Goal: Information Seeking & Learning: Learn about a topic

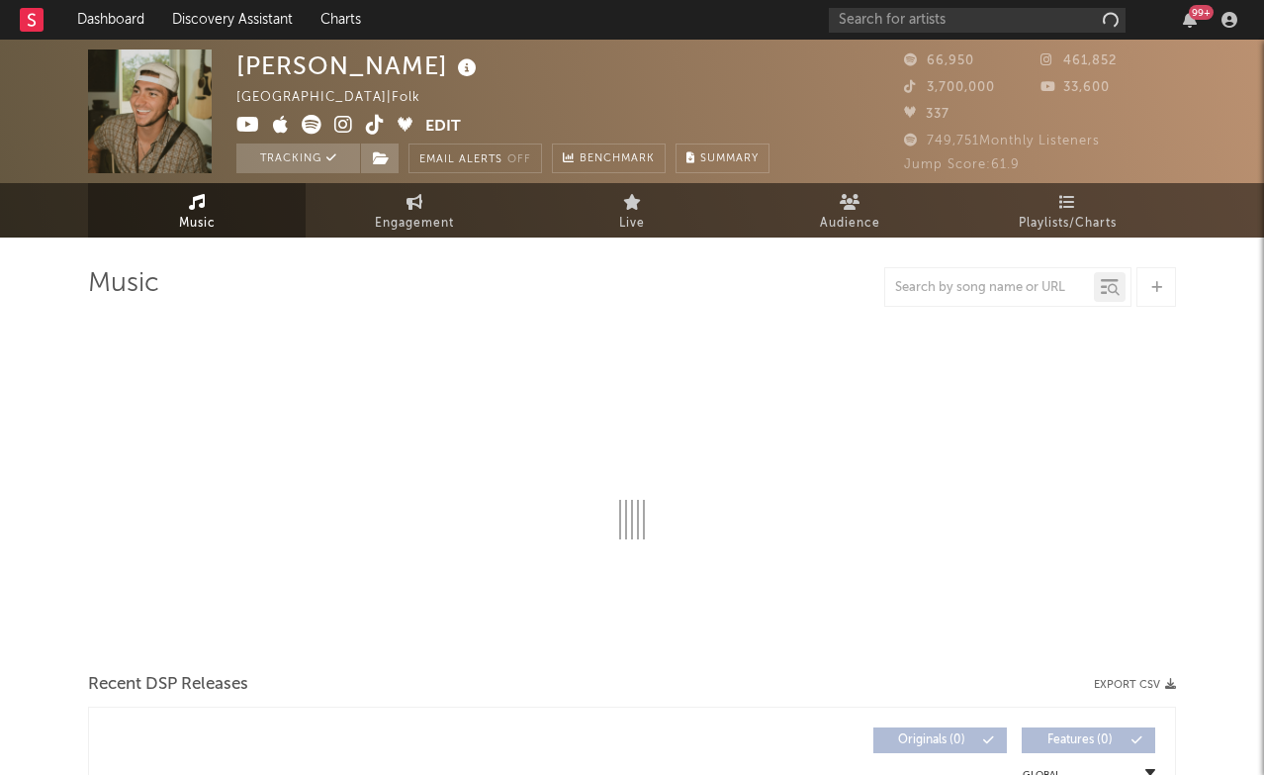
select select "6m"
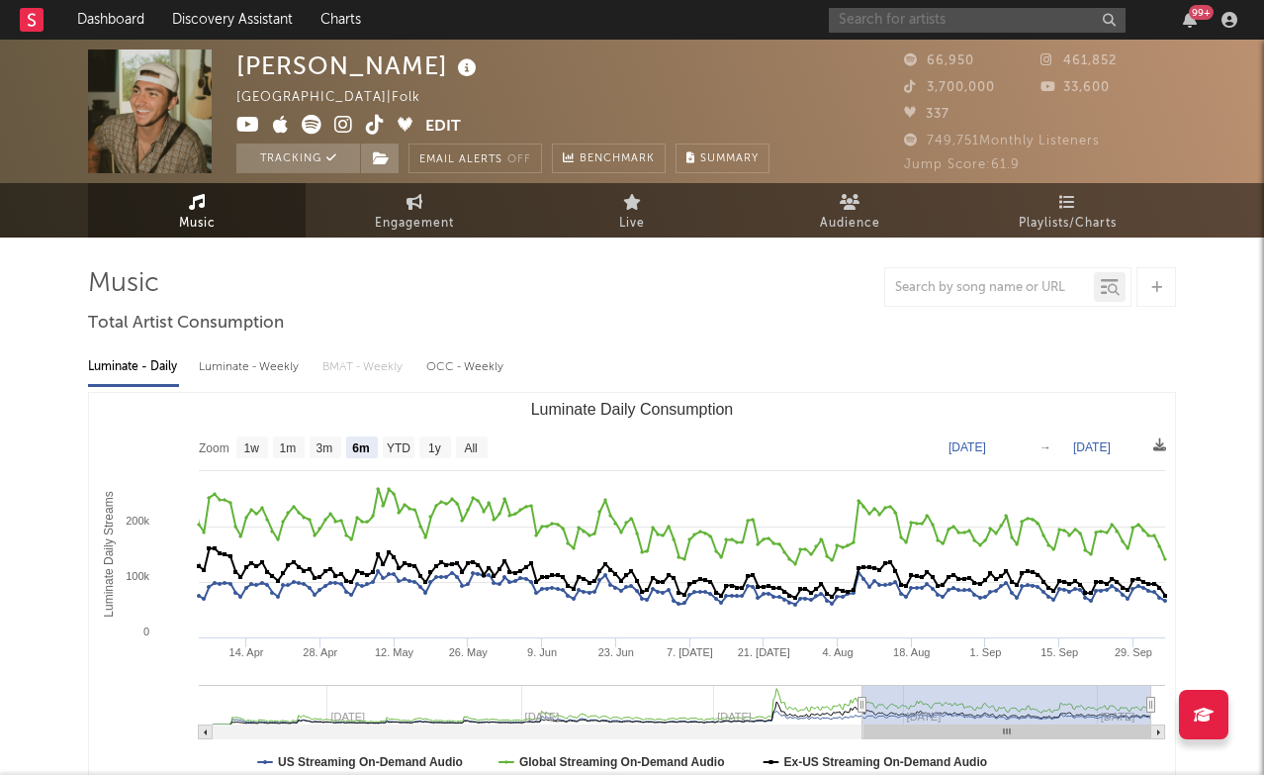
click at [971, 32] on input "text" at bounding box center [977, 20] width 297 height 25
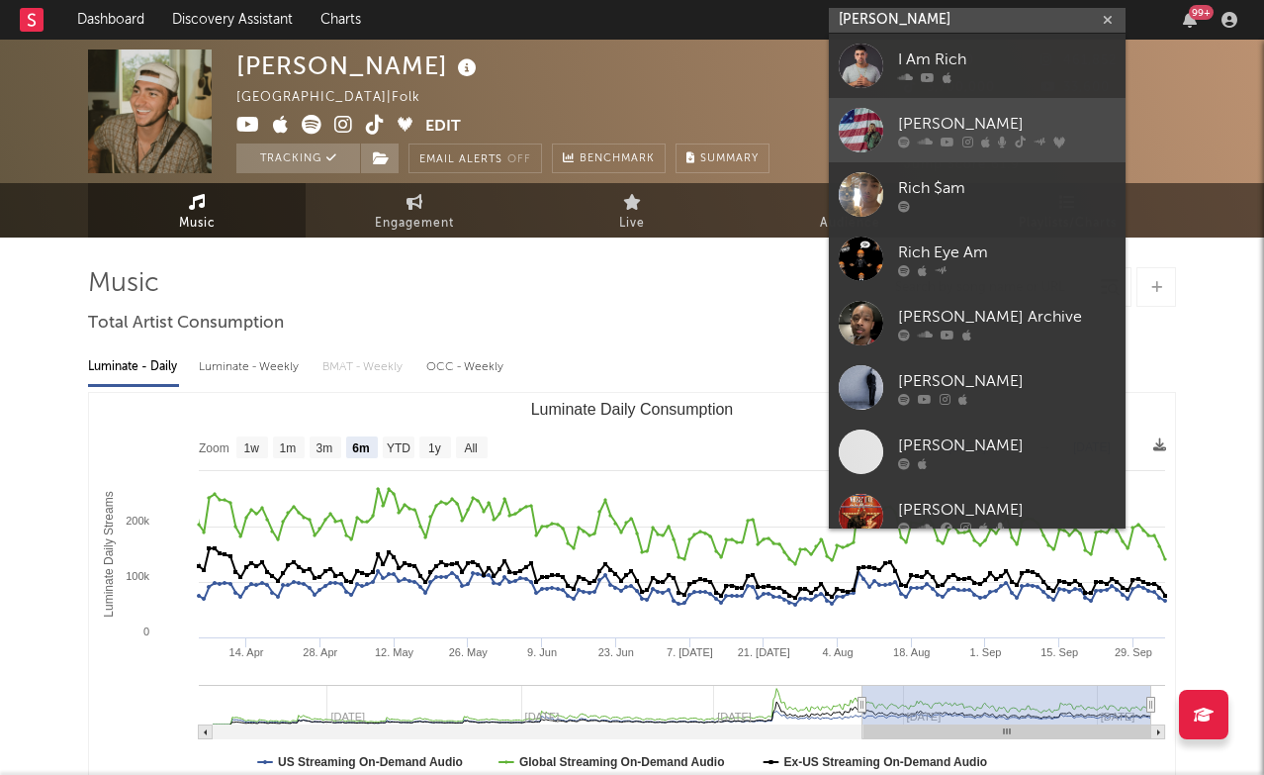
type input "[PERSON_NAME]"
click at [951, 131] on div "[PERSON_NAME]" at bounding box center [1007, 124] width 218 height 24
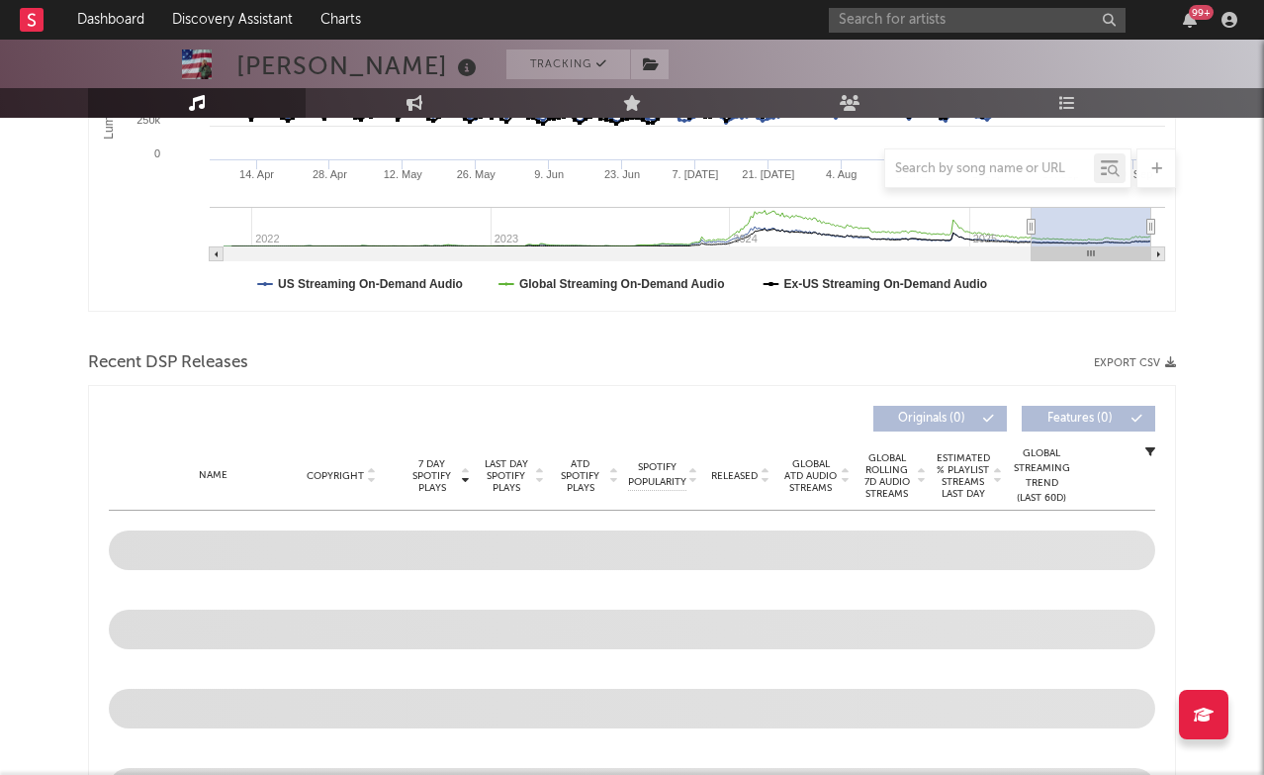
scroll to position [262, 0]
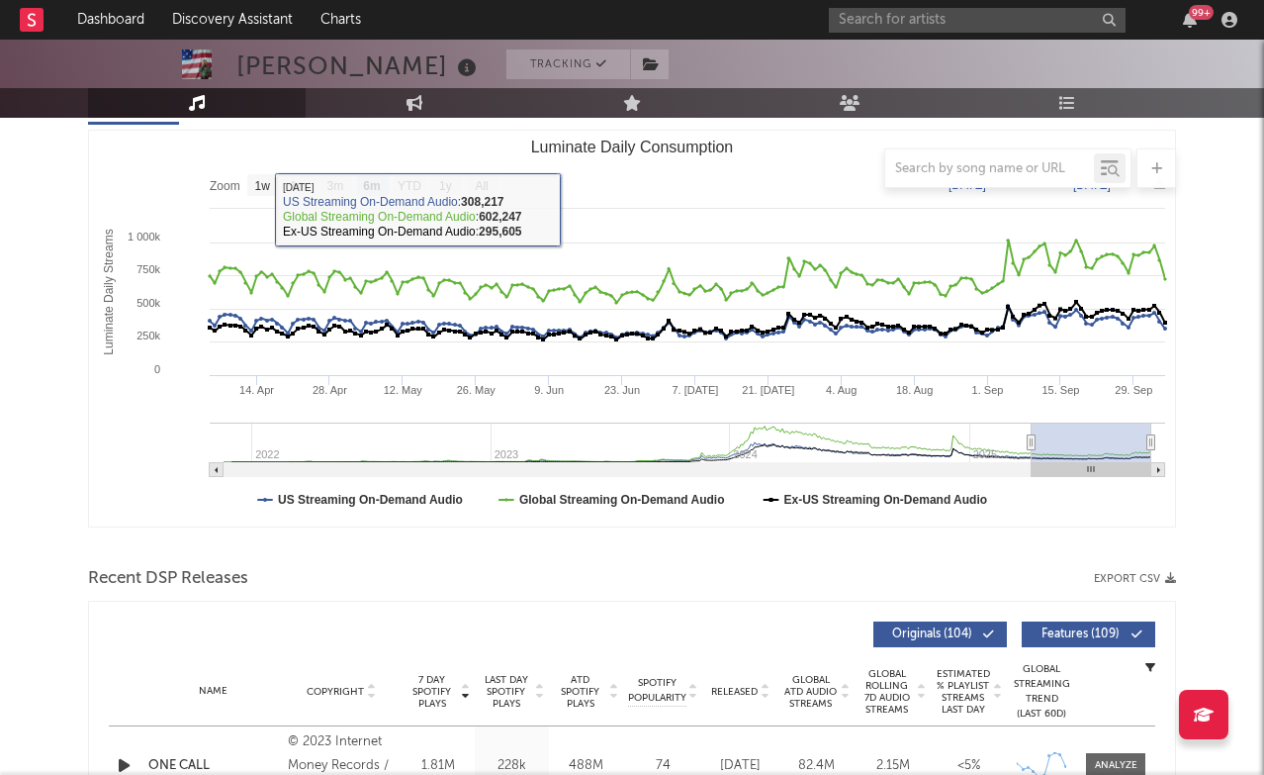
click at [491, 183] on div at bounding box center [632, 168] width 1088 height 40
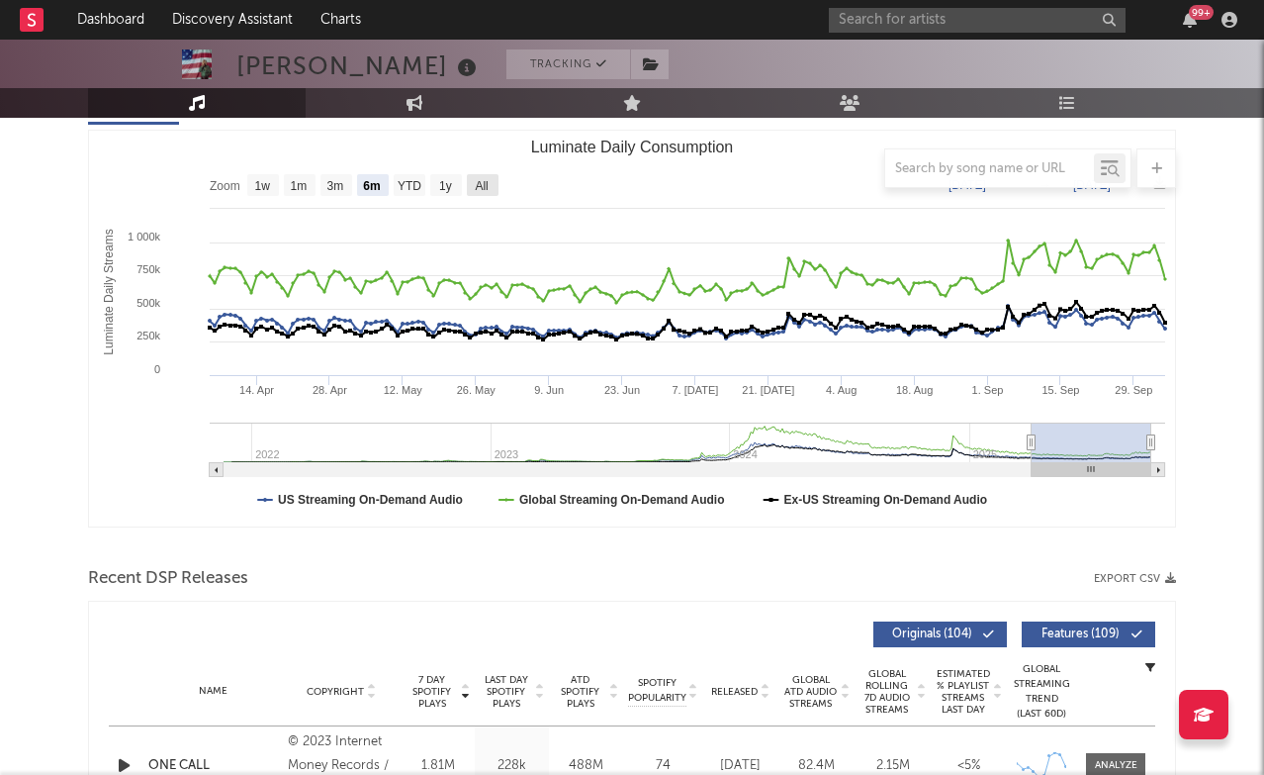
click at [477, 188] on text "All" at bounding box center [481, 186] width 13 height 14
select select "All"
type input "[DATE]"
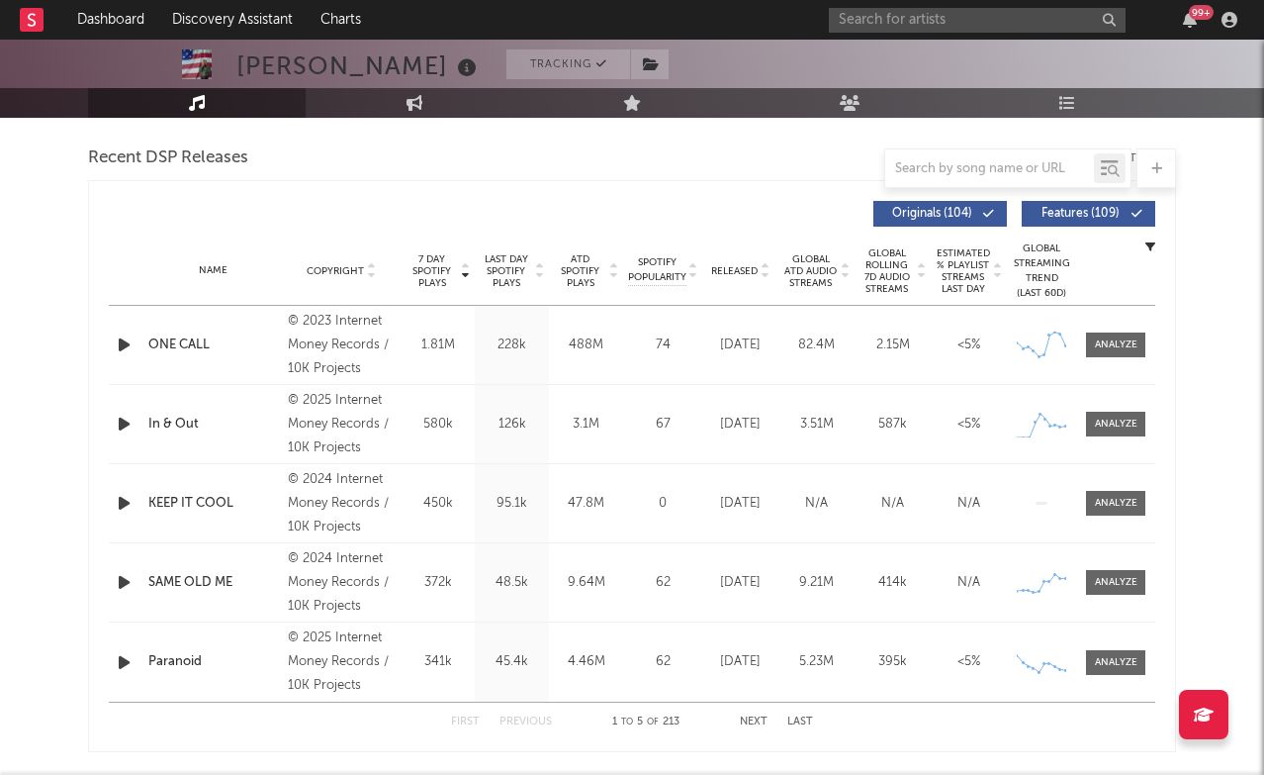
scroll to position [687, 0]
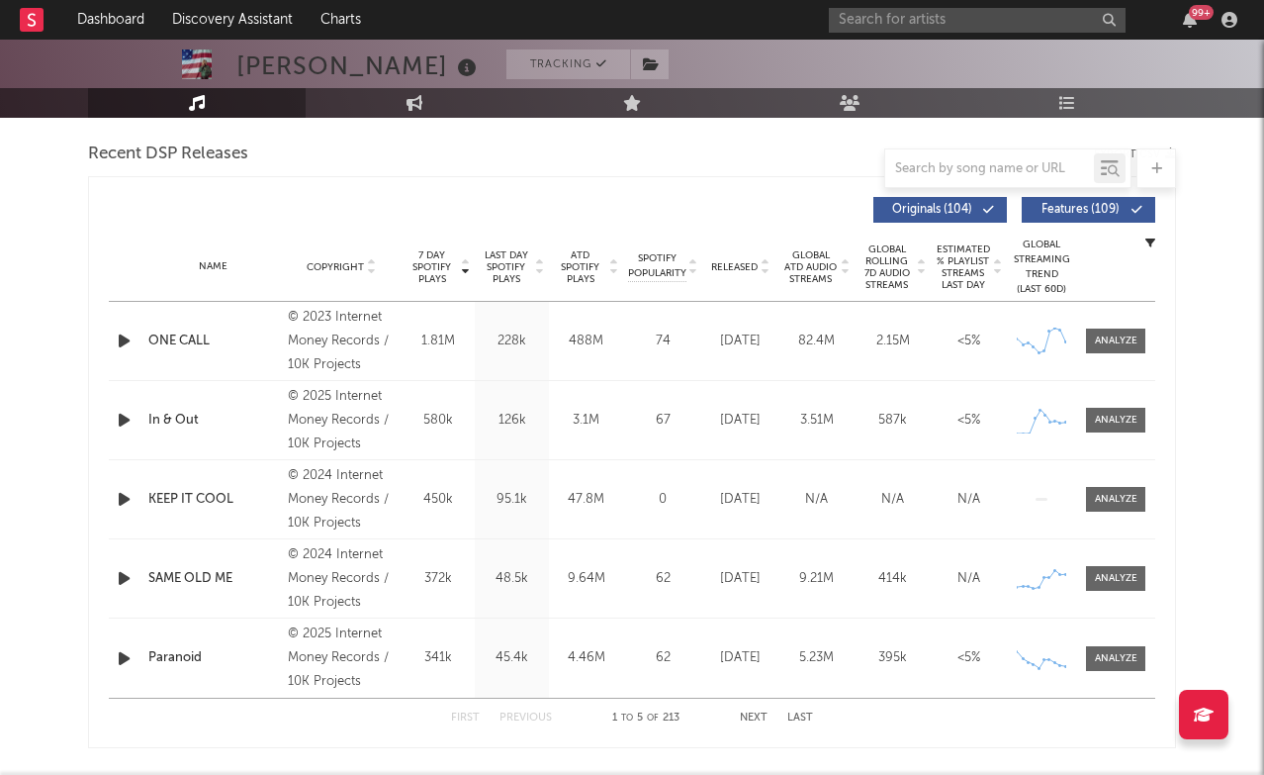
click at [1109, 592] on div "Name SAME OLD ME Copyright © 2024 Internet Money Records / 10K Projects Label I…" at bounding box center [632, 578] width 1047 height 78
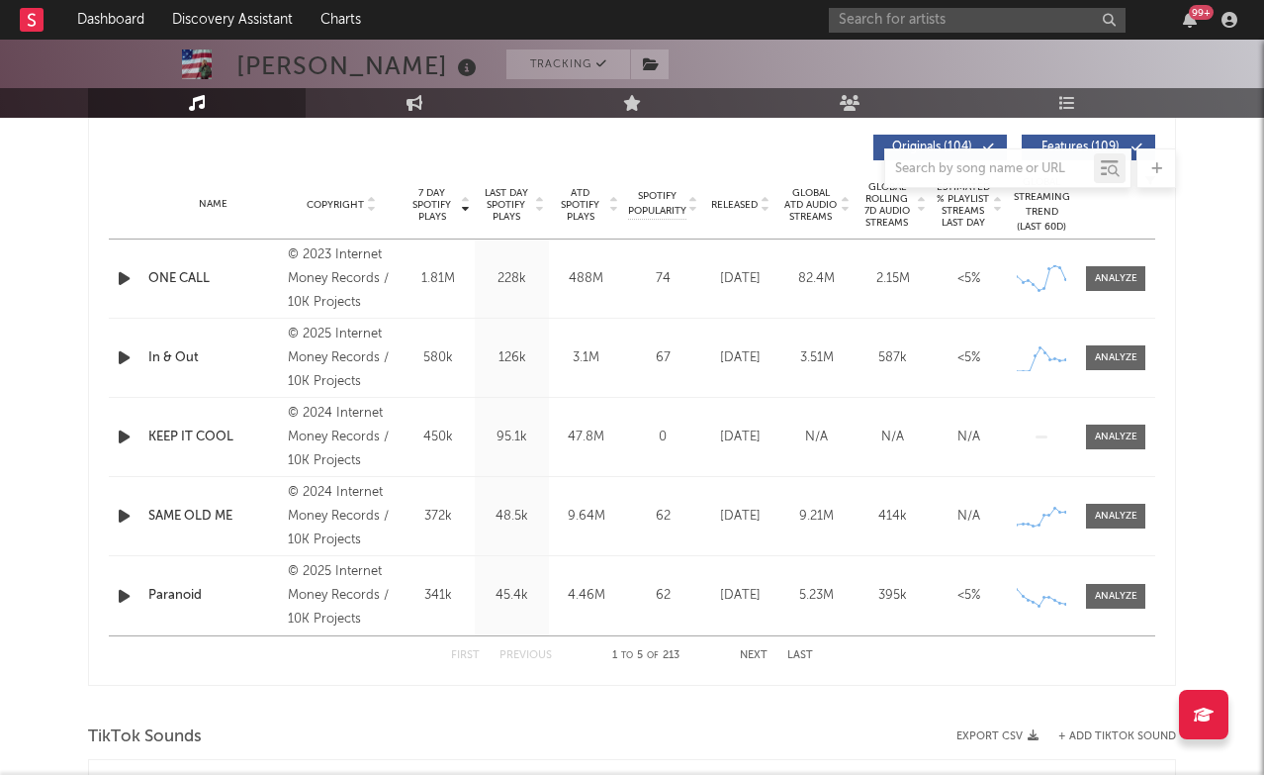
scroll to position [751, 0]
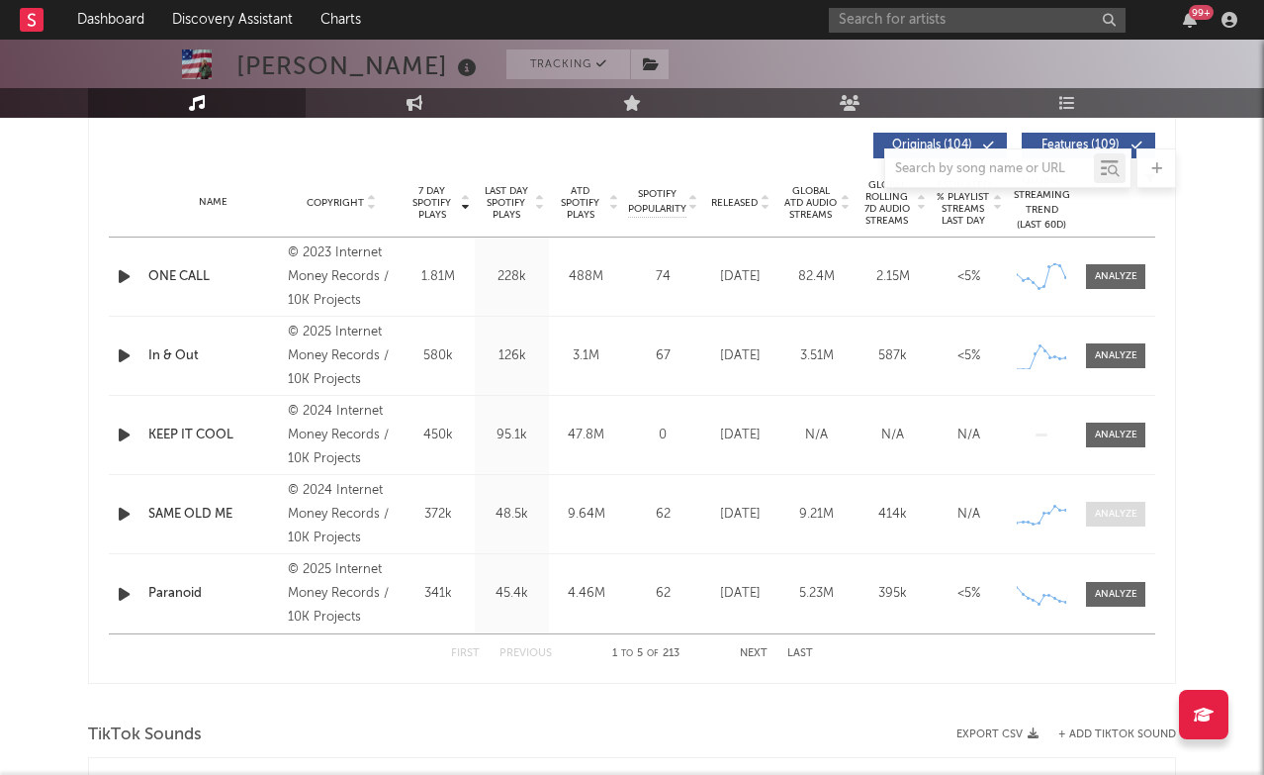
click at [1129, 514] on div at bounding box center [1116, 514] width 43 height 15
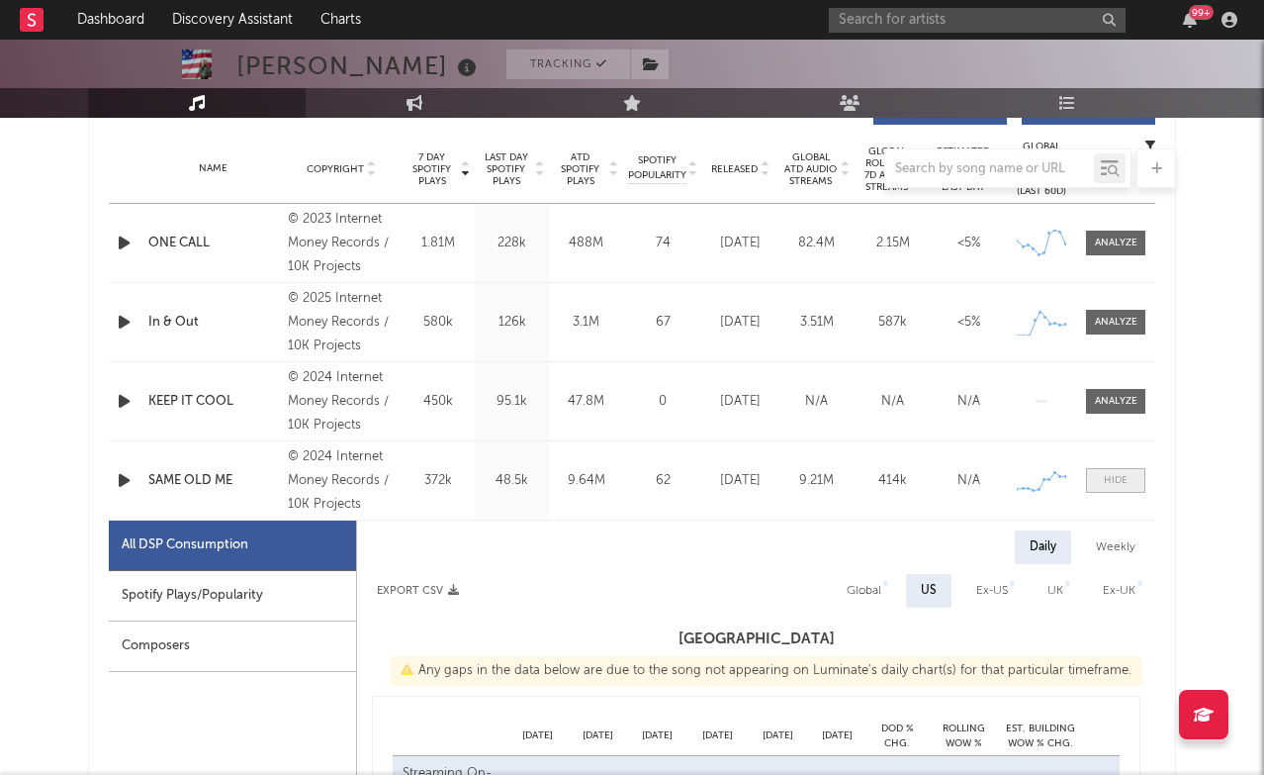
select select "6m"
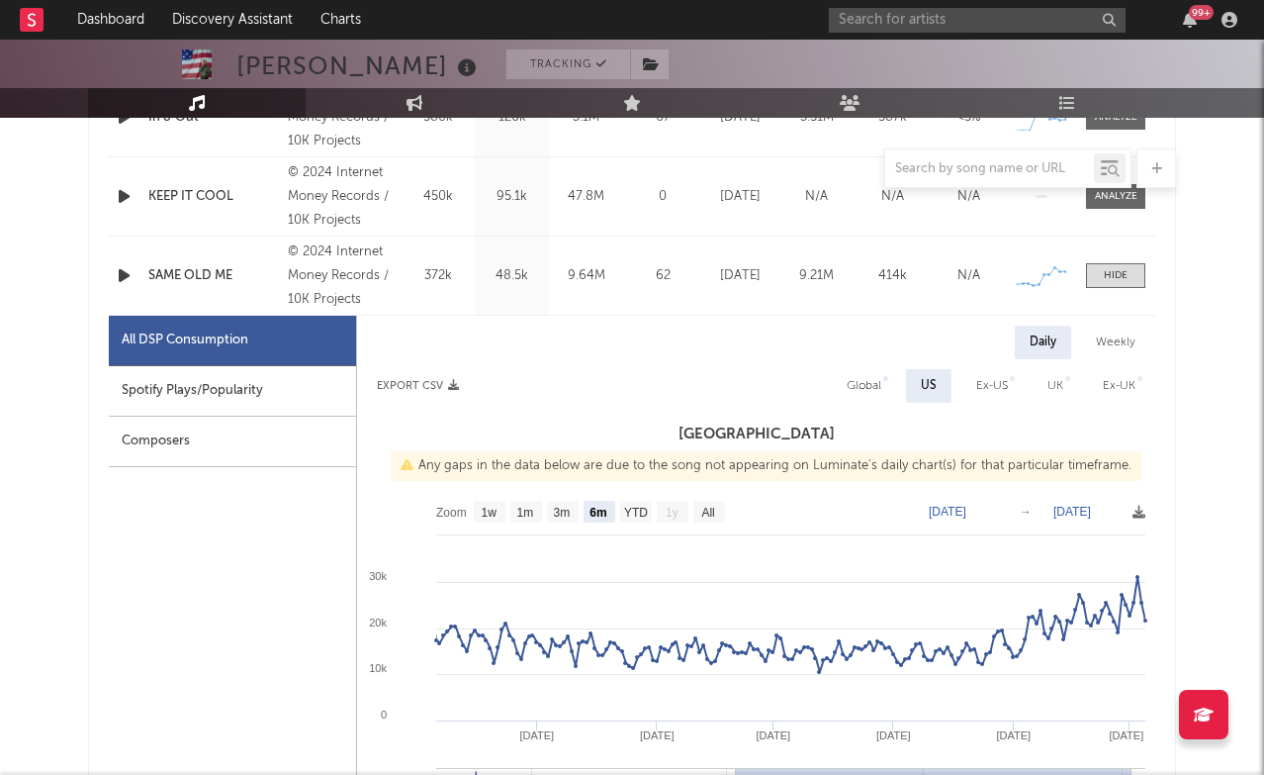
scroll to position [990, 0]
click at [1128, 266] on span at bounding box center [1115, 274] width 59 height 25
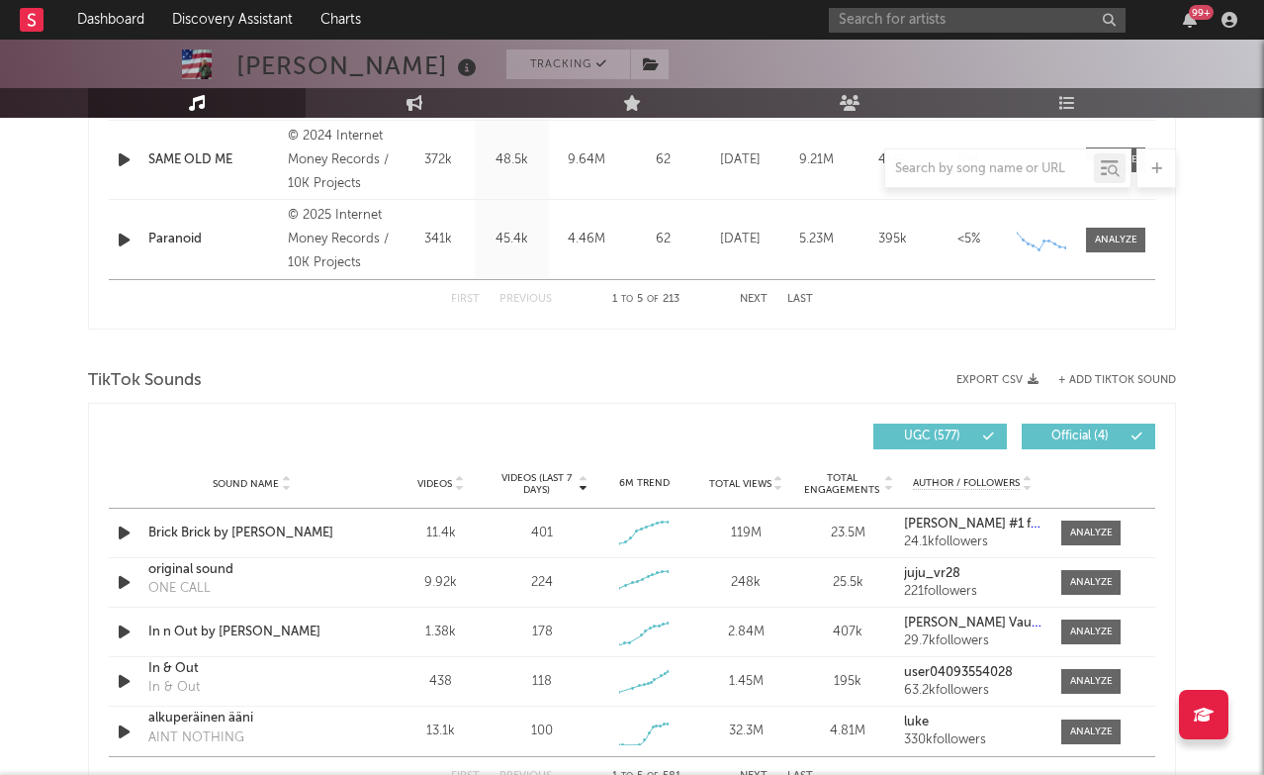
scroll to position [1165, 0]
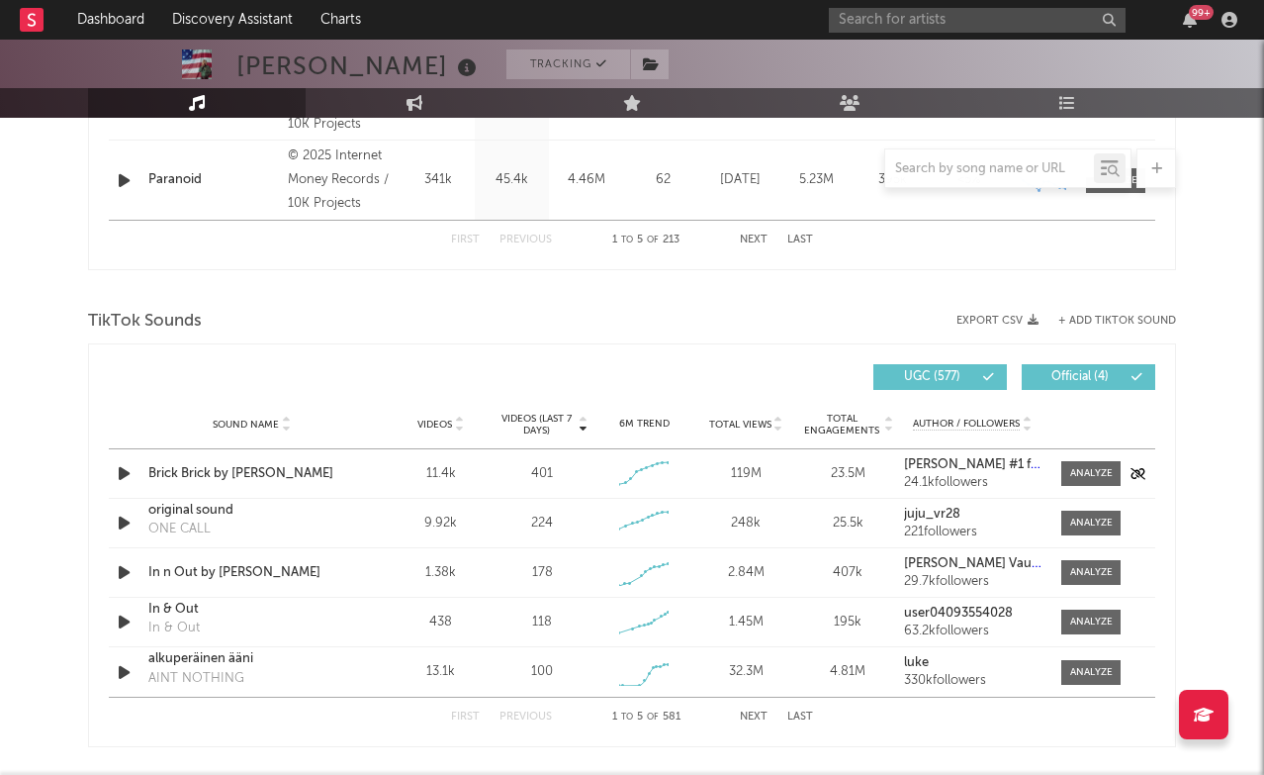
click at [980, 458] on strong "[PERSON_NAME] #1 fan" at bounding box center [974, 464] width 141 height 13
click at [966, 563] on strong "[PERSON_NAME] Vault!" at bounding box center [974, 563] width 140 height 13
click at [250, 472] on div "Brick Brick by [PERSON_NAME]" at bounding box center [251, 474] width 207 height 20
click at [183, 568] on div "In n Out by [PERSON_NAME]" at bounding box center [251, 573] width 207 height 20
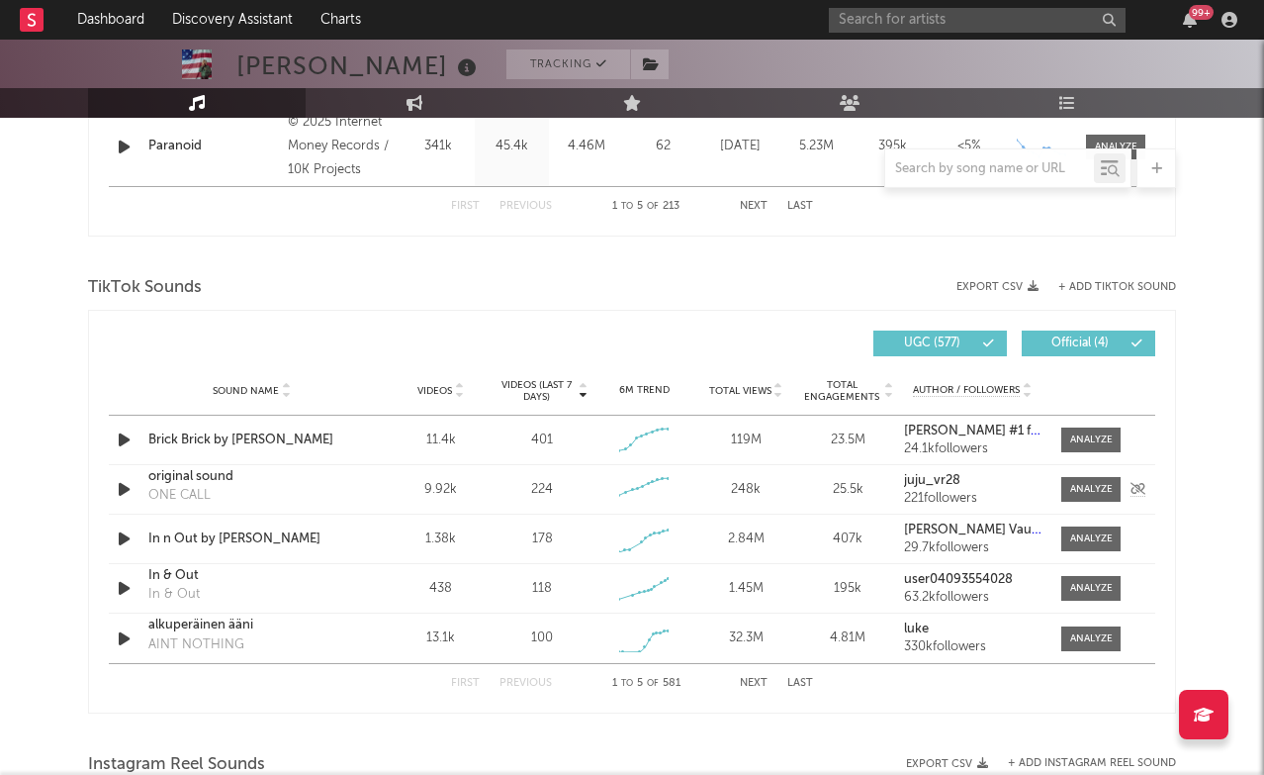
scroll to position [1207, 0]
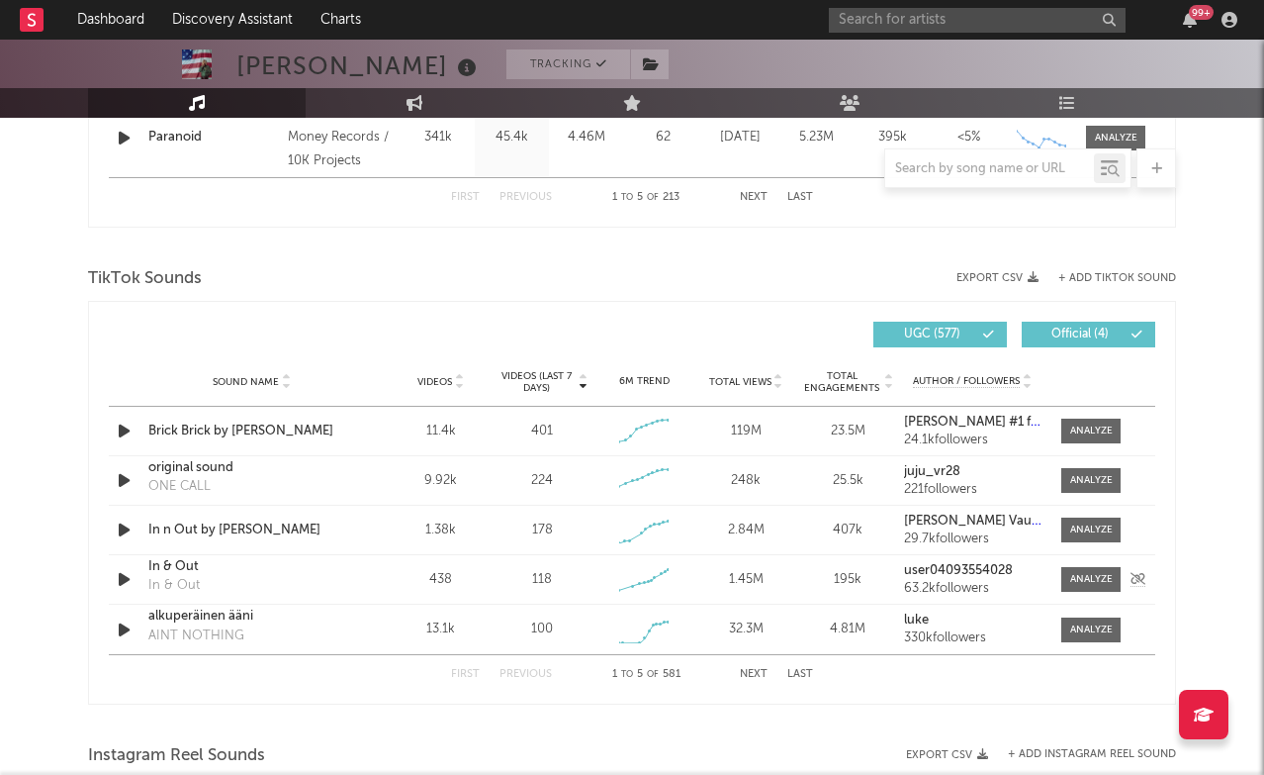
click at [178, 568] on div "In & Out" at bounding box center [251, 567] width 207 height 20
click at [754, 668] on div "First Previous 1 to 5 of 581 Next Last" at bounding box center [632, 674] width 362 height 39
click at [753, 673] on button "Next" at bounding box center [754, 674] width 28 height 11
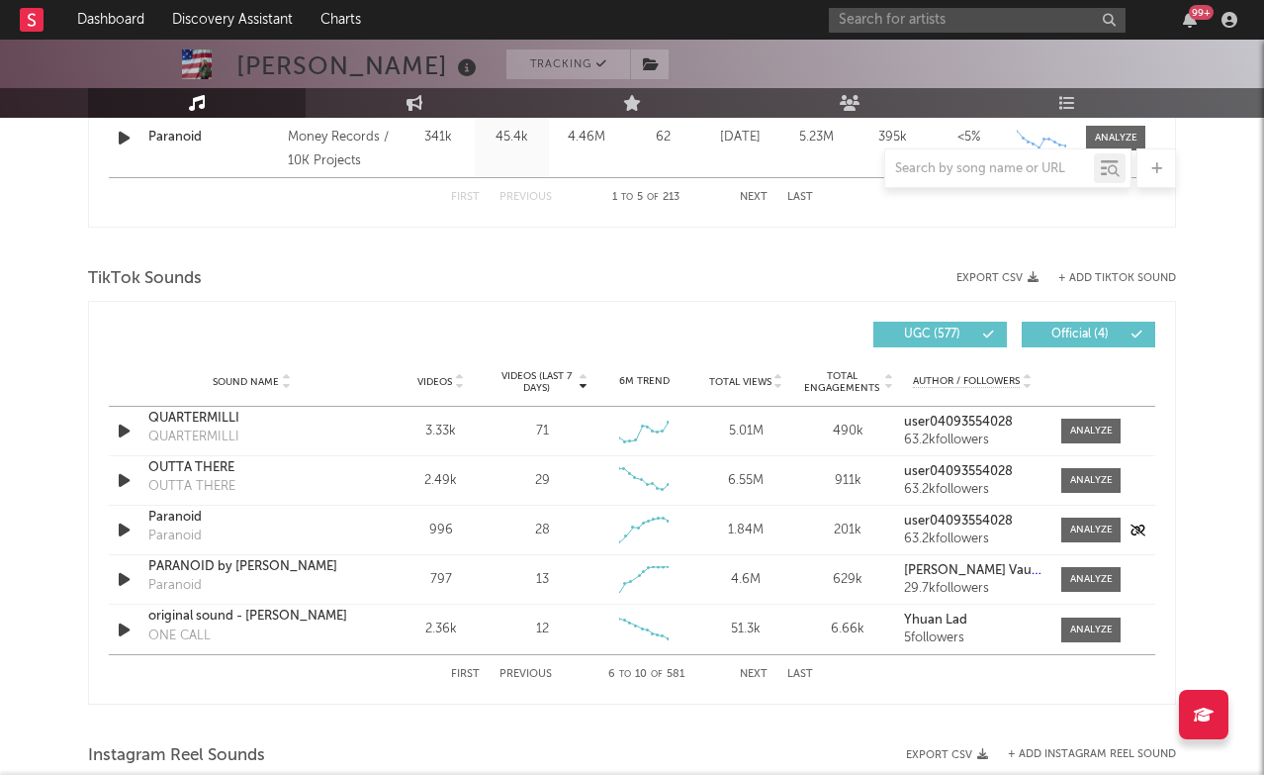
click at [187, 523] on div "Paranoid" at bounding box center [251, 518] width 207 height 20
